Goal: Check status: Check status

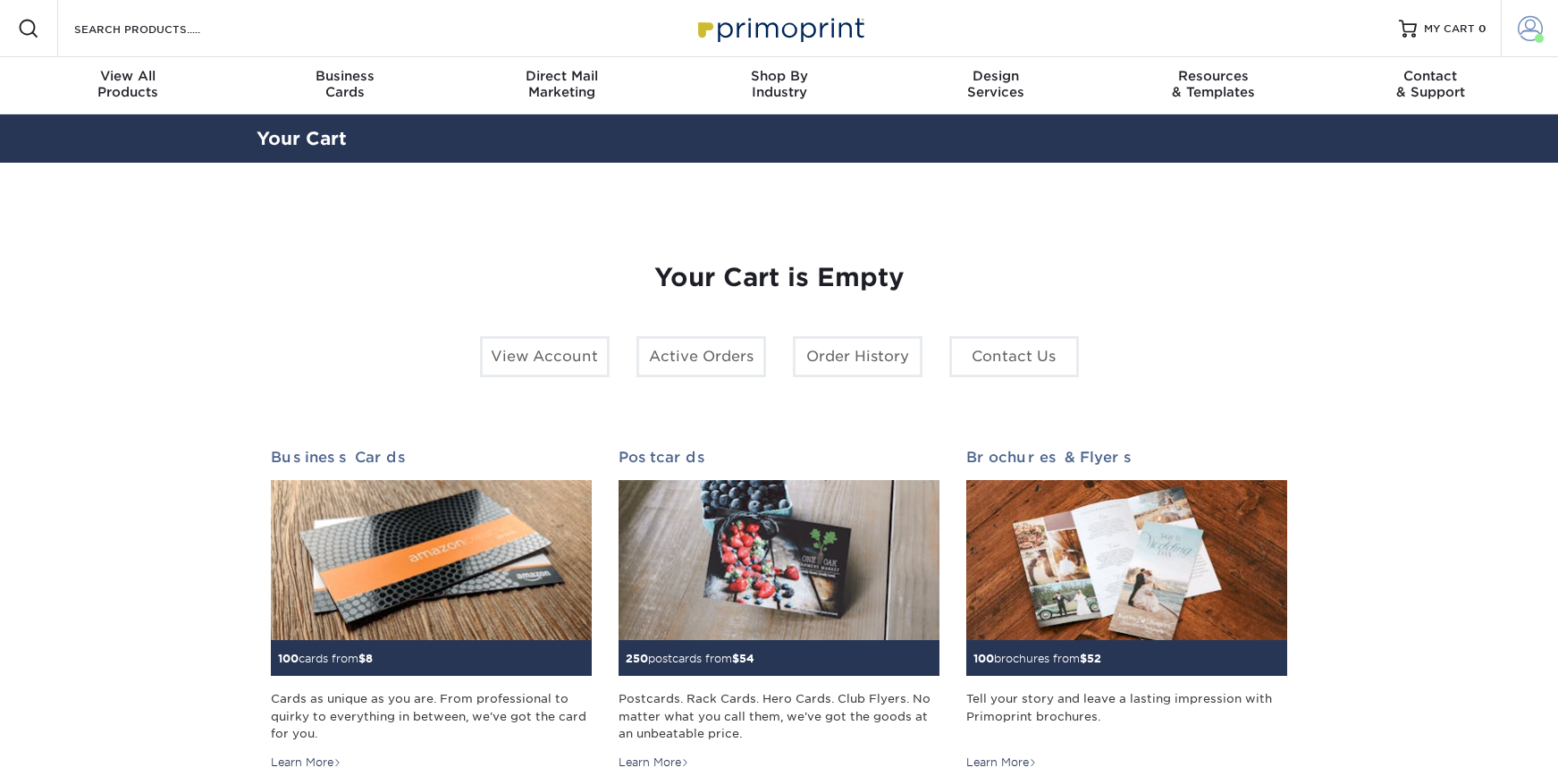
click at [1531, 33] on span at bounding box center [1530, 28] width 25 height 25
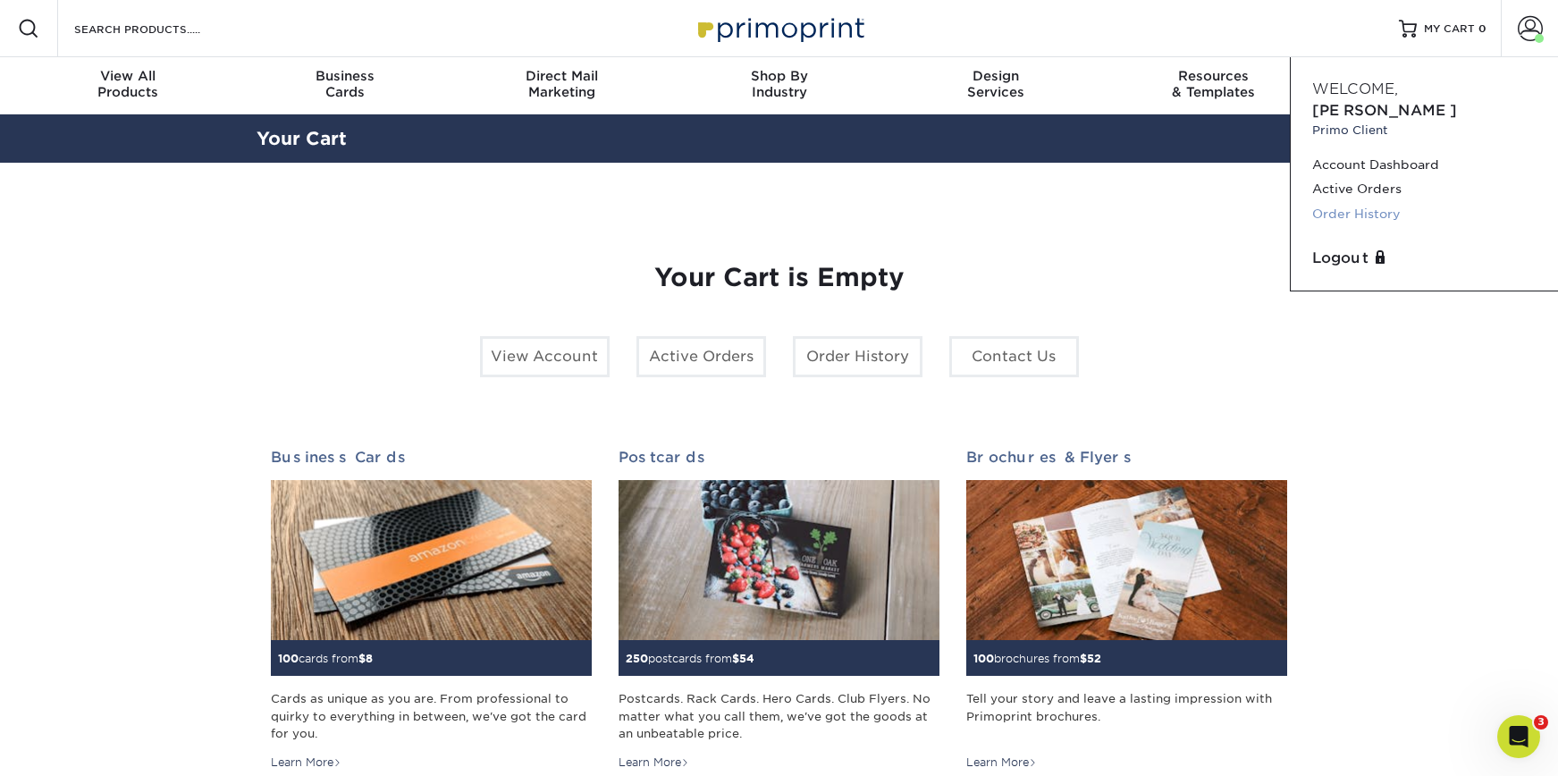
click at [1358, 202] on link "Order History" at bounding box center [1424, 214] width 224 height 24
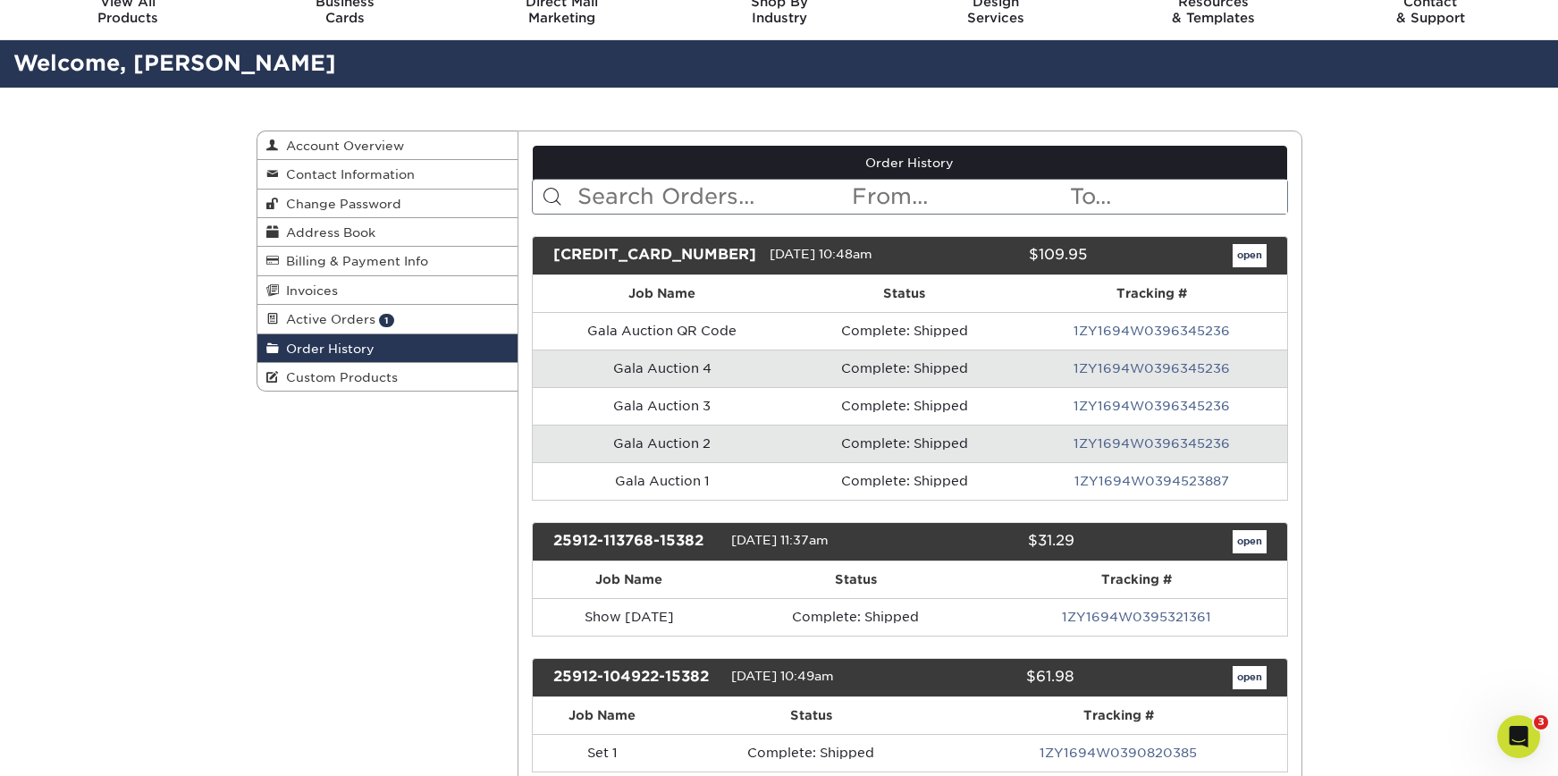
scroll to position [109, 0]
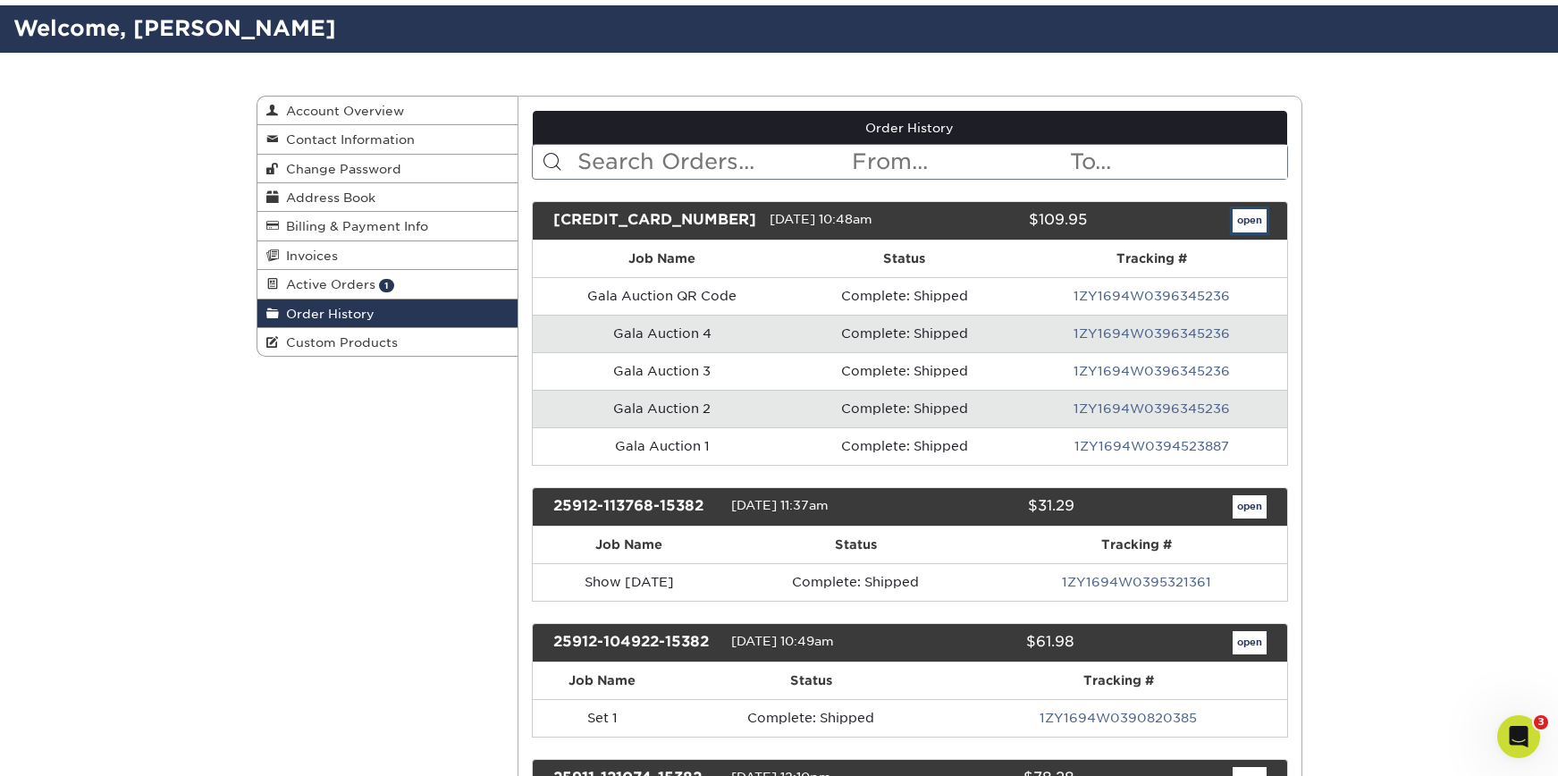
click at [1249, 218] on link "open" at bounding box center [1249, 220] width 34 height 23
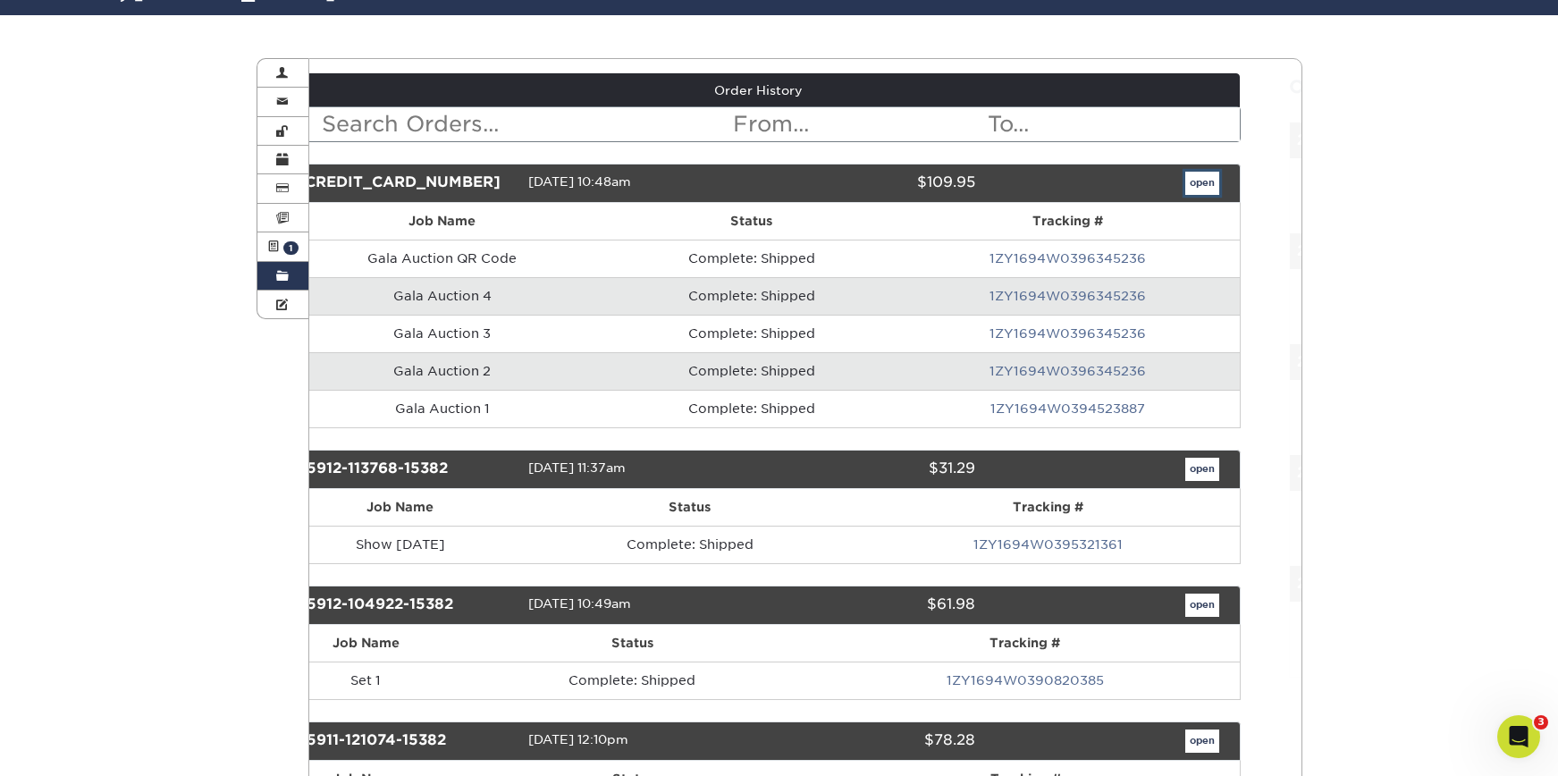
scroll to position [147, 0]
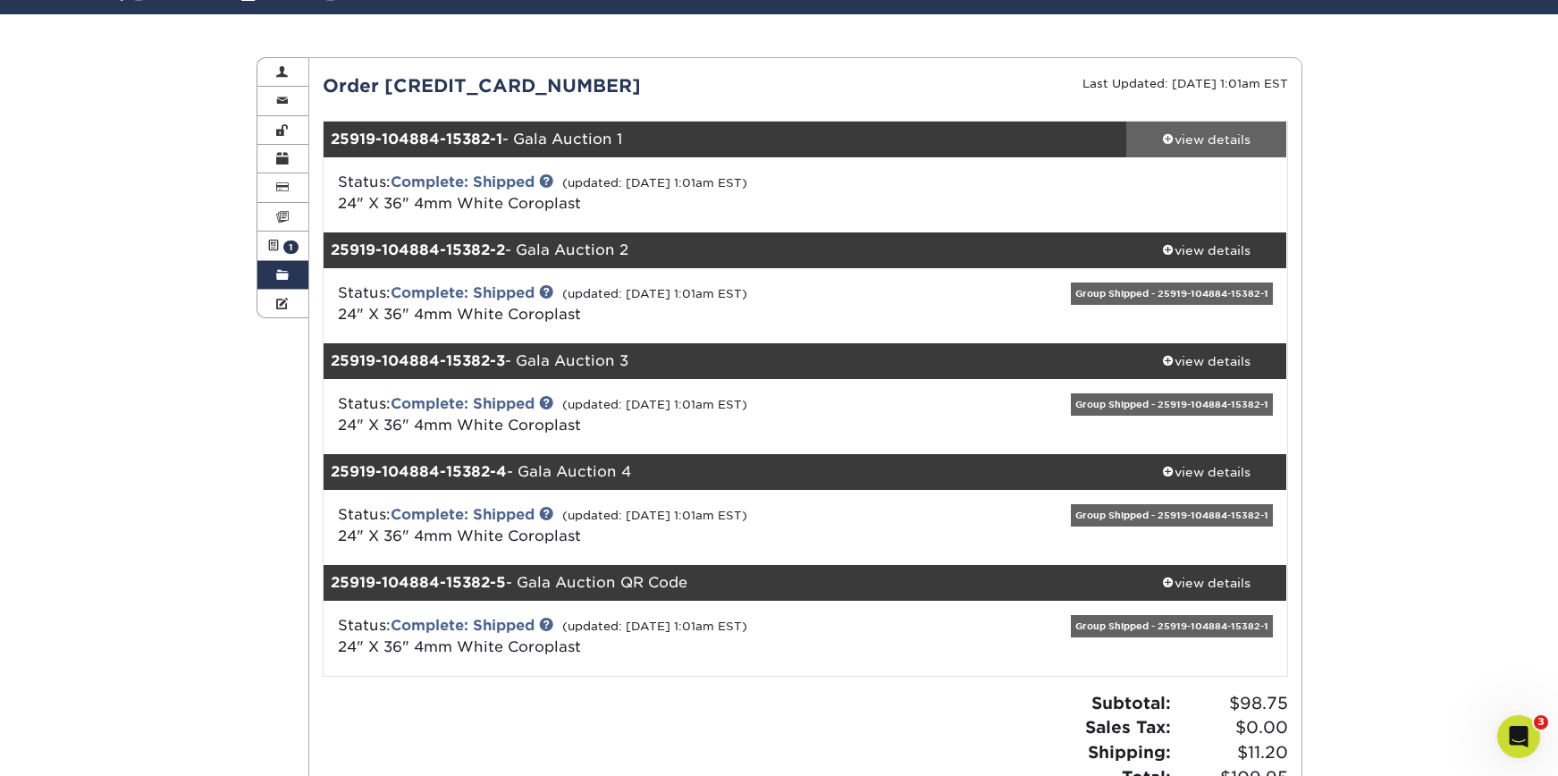
click at [1205, 133] on div "view details" at bounding box center [1206, 139] width 161 height 18
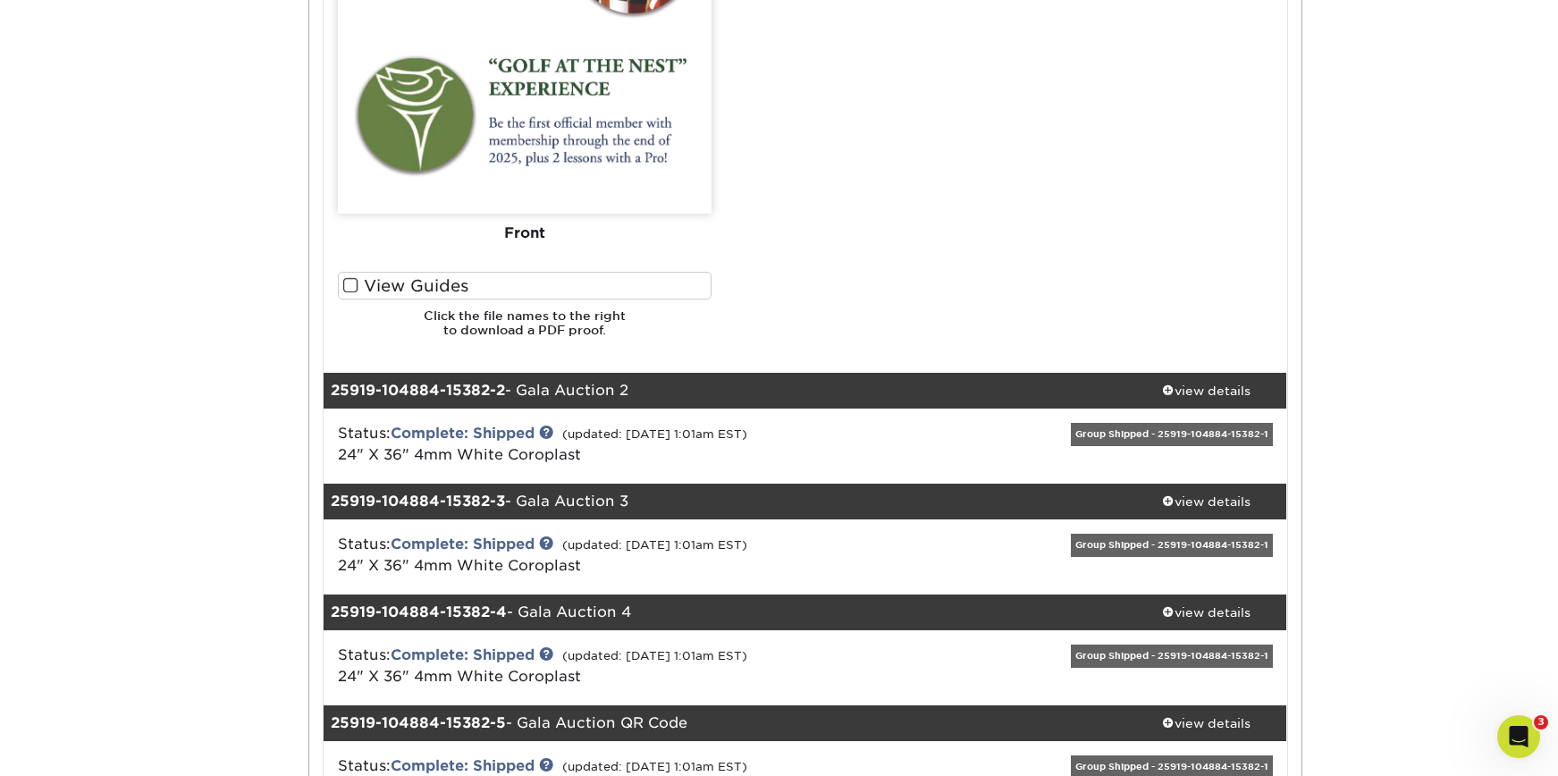
scroll to position [1334, 0]
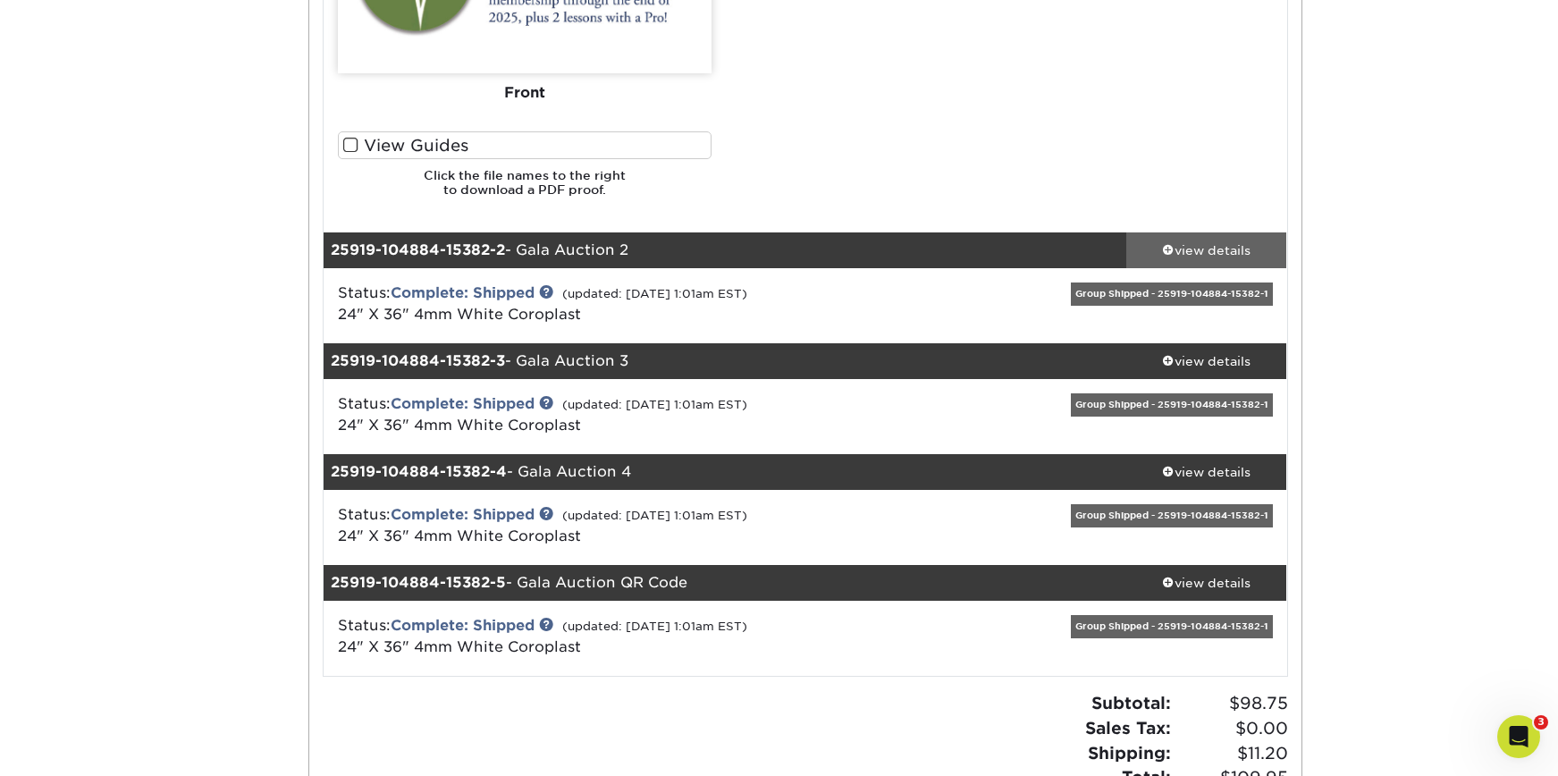
click at [1214, 251] on div "view details" at bounding box center [1206, 250] width 161 height 18
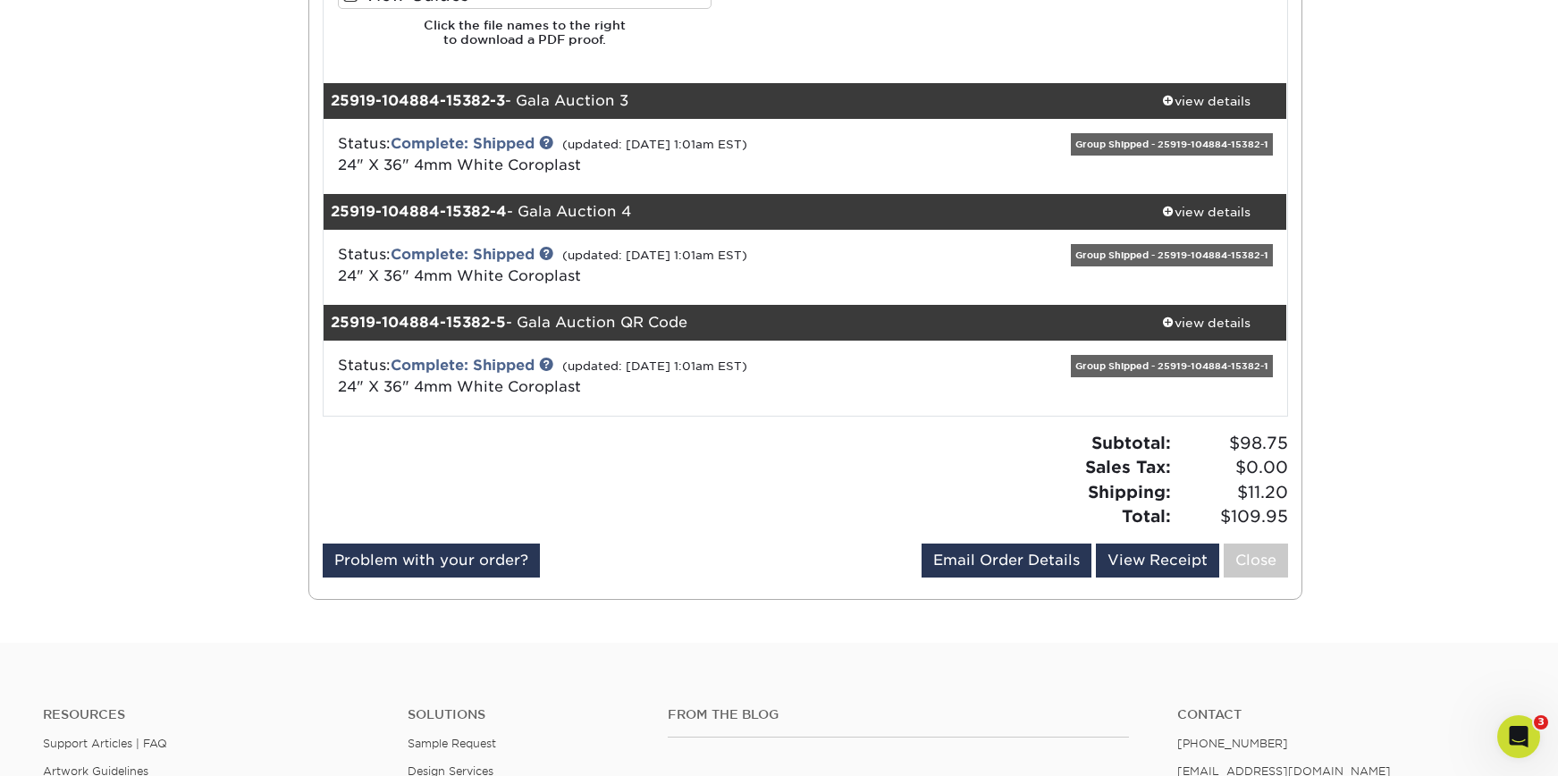
scroll to position [2711, 0]
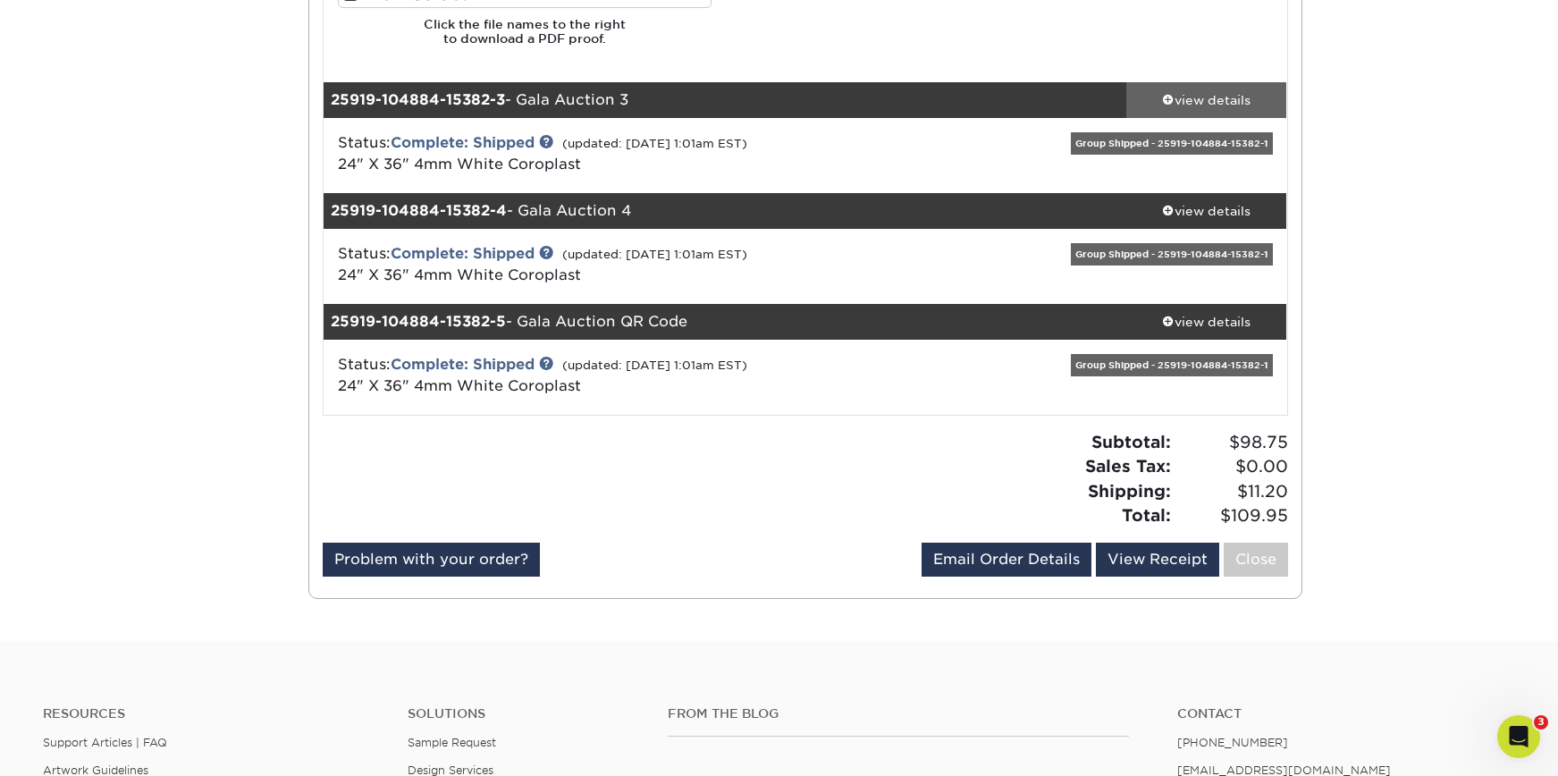
click at [1273, 104] on div "view details" at bounding box center [1206, 99] width 161 height 18
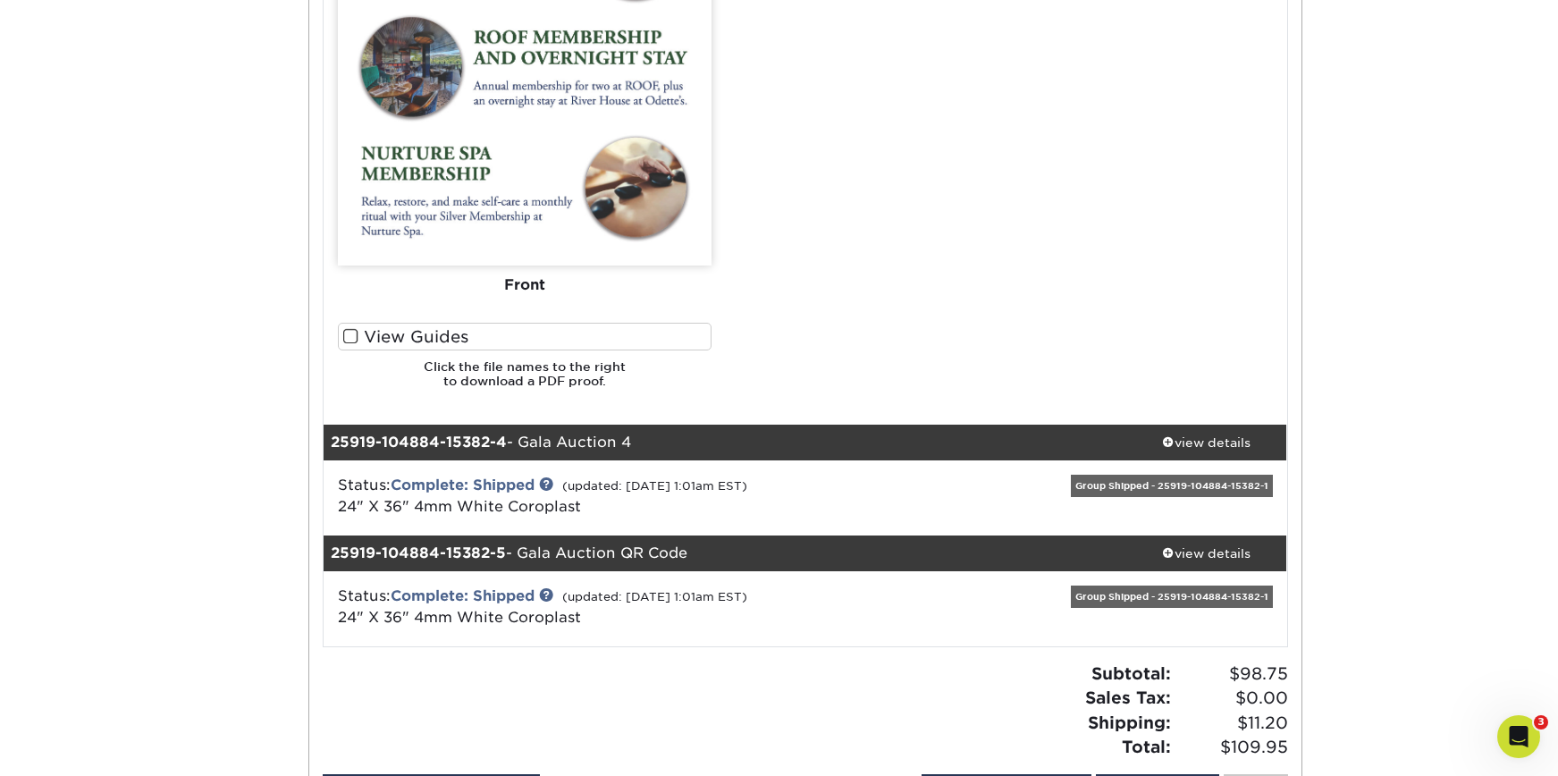
scroll to position [3774, 0]
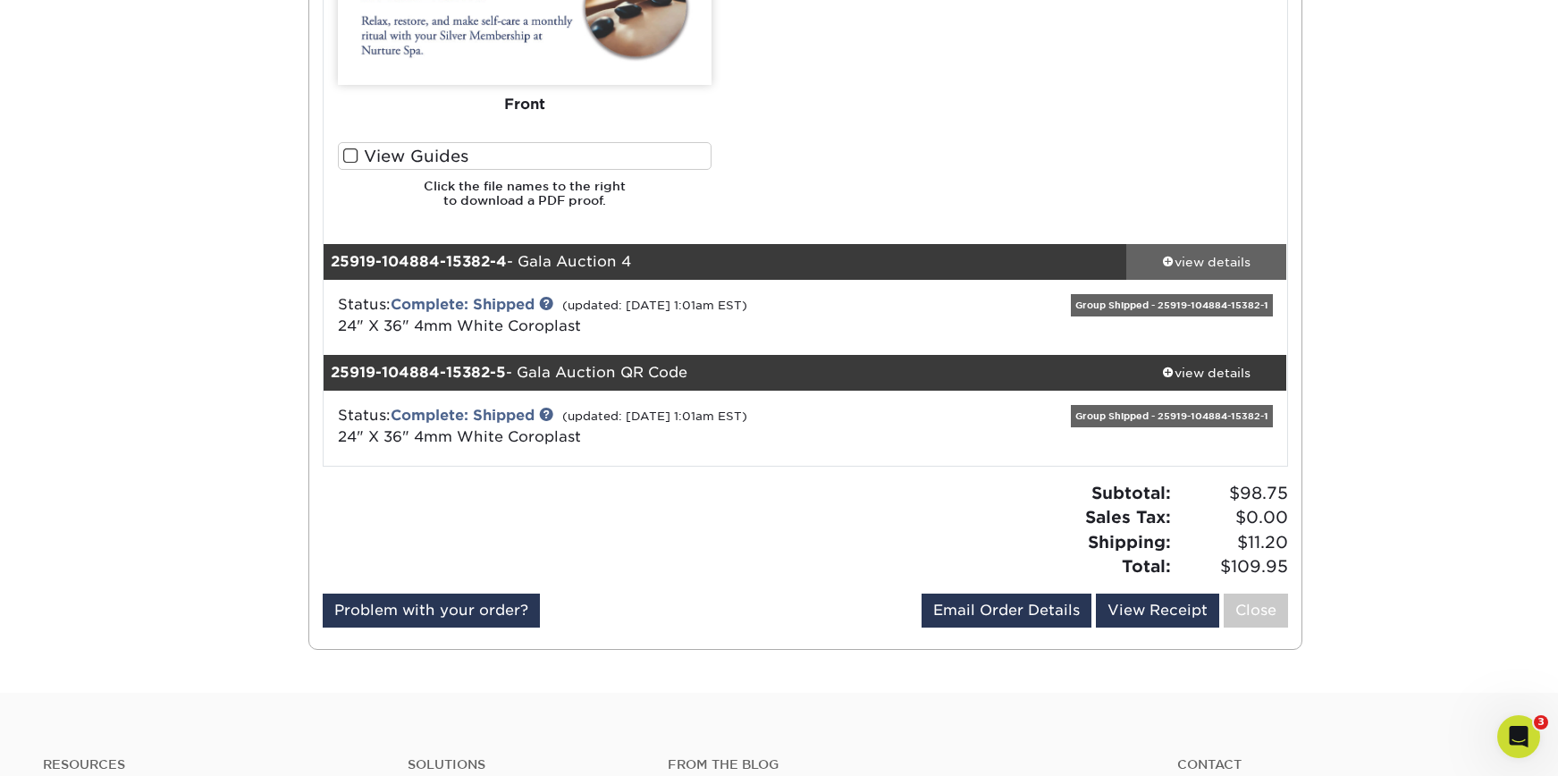
click at [1224, 259] on div "view details" at bounding box center [1206, 261] width 161 height 18
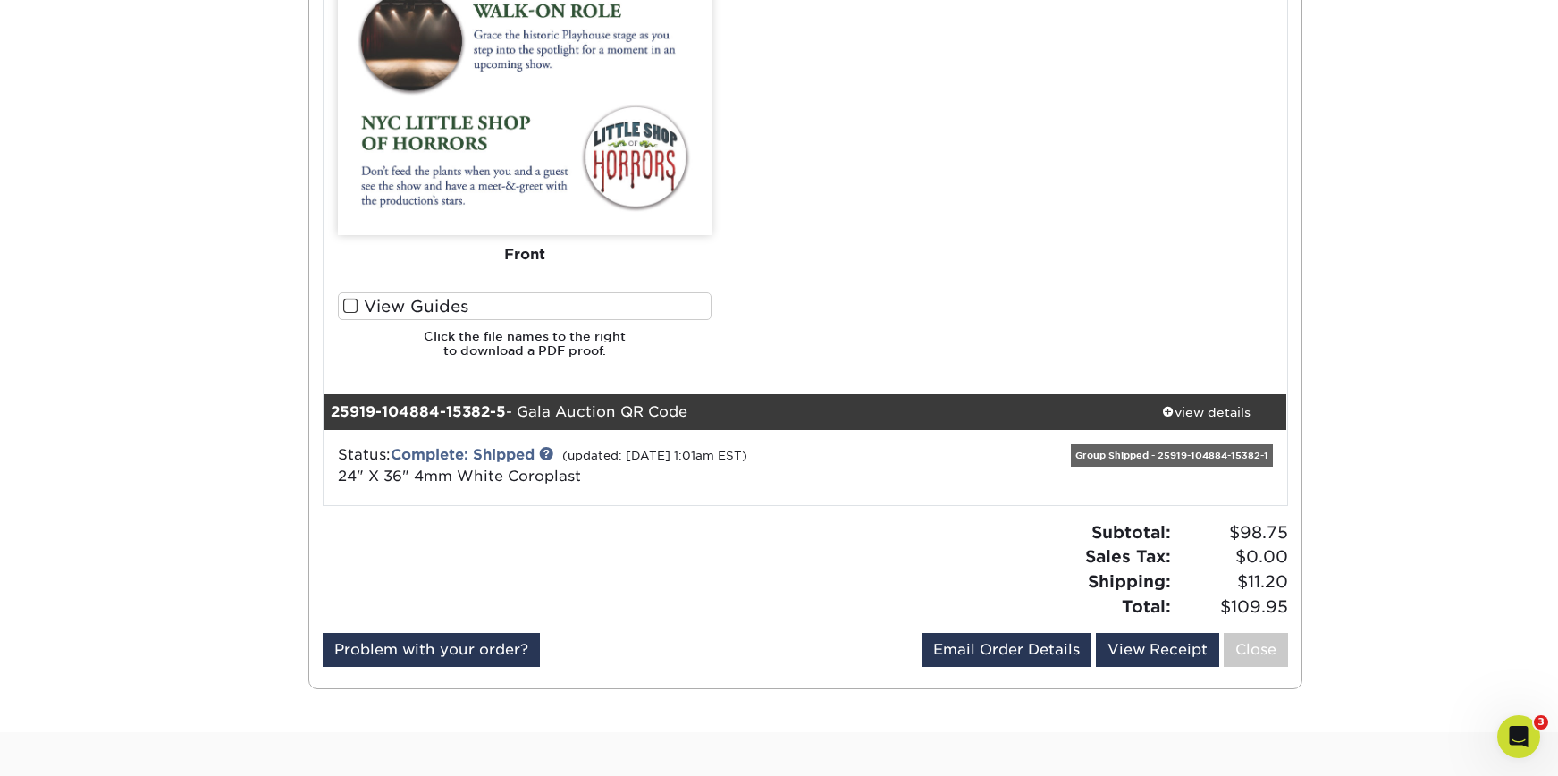
scroll to position [4857, 0]
